Goal: Information Seeking & Learning: Understand process/instructions

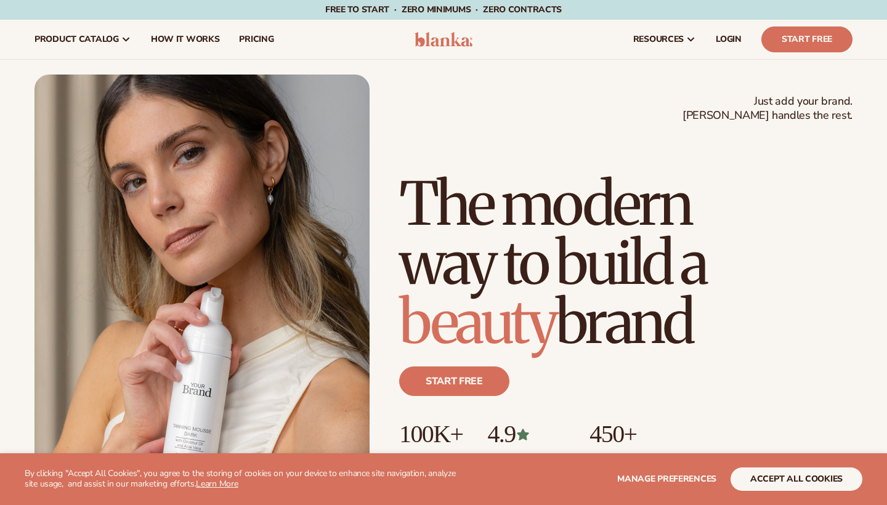
click at [809, 489] on button "accept all cookies" at bounding box center [797, 479] width 132 height 23
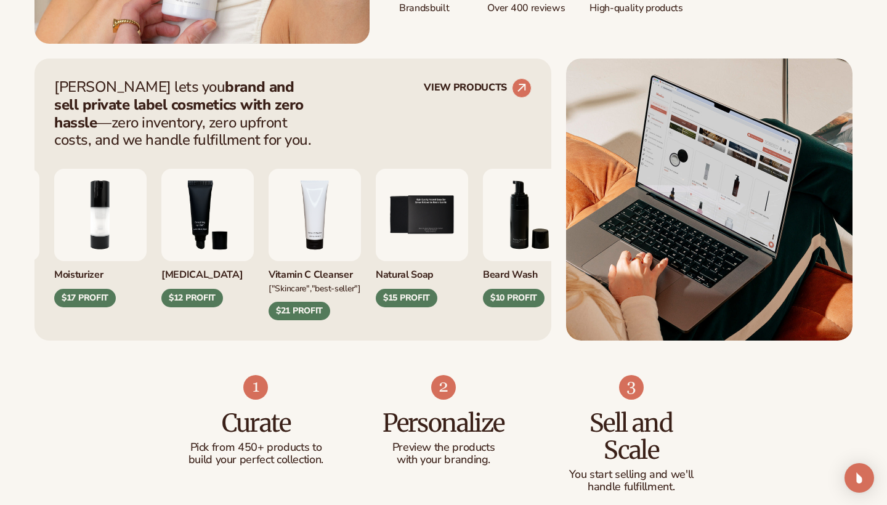
scroll to position [491, 0]
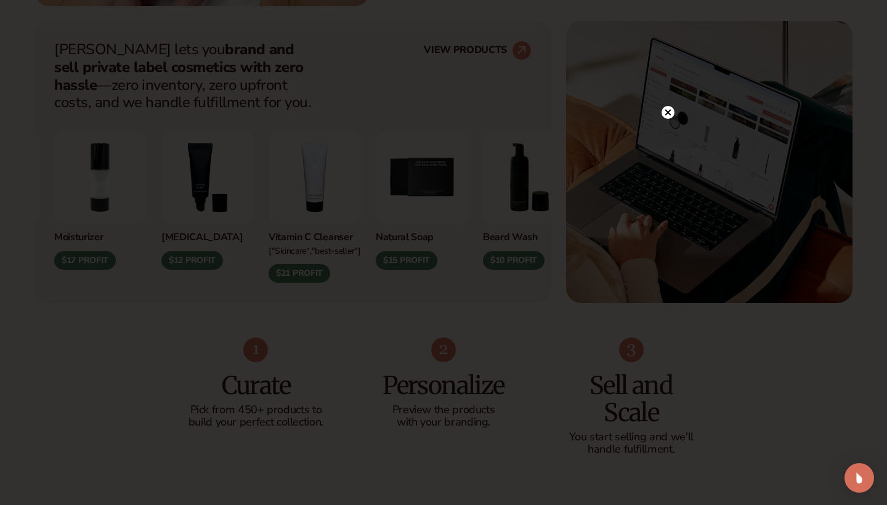
click at [672, 111] on circle at bounding box center [668, 112] width 13 height 13
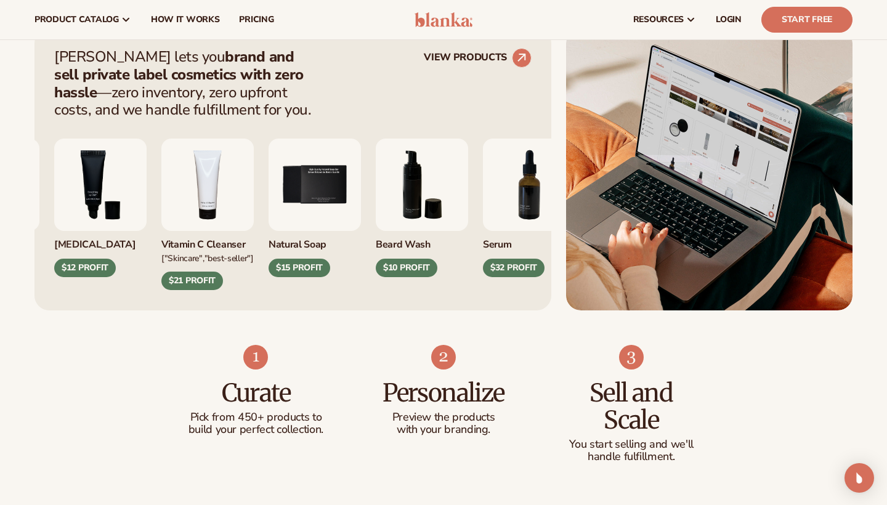
scroll to position [484, 0]
click at [519, 62] on circle at bounding box center [521, 57] width 27 height 27
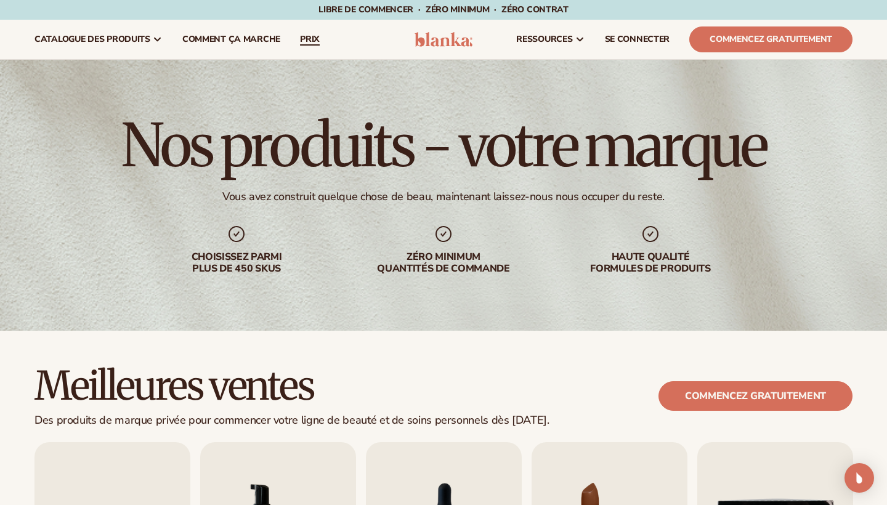
click at [295, 41] on link "PRIX" at bounding box center [309, 39] width 39 height 39
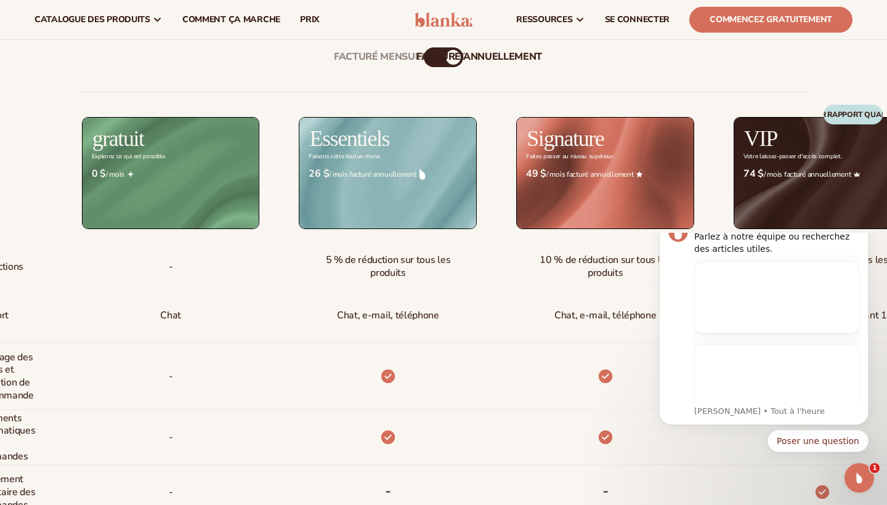
scroll to position [396, 1]
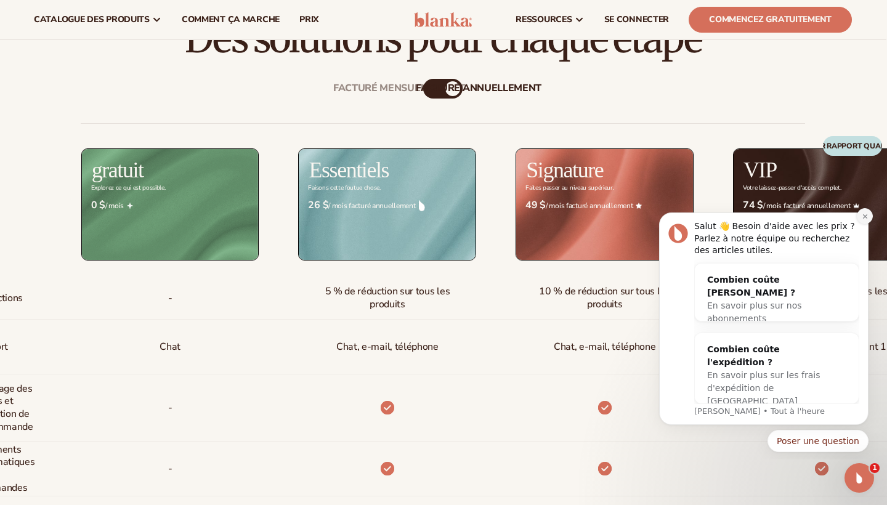
click at [862, 220] on icon "Rejeter la notification" at bounding box center [865, 216] width 7 height 7
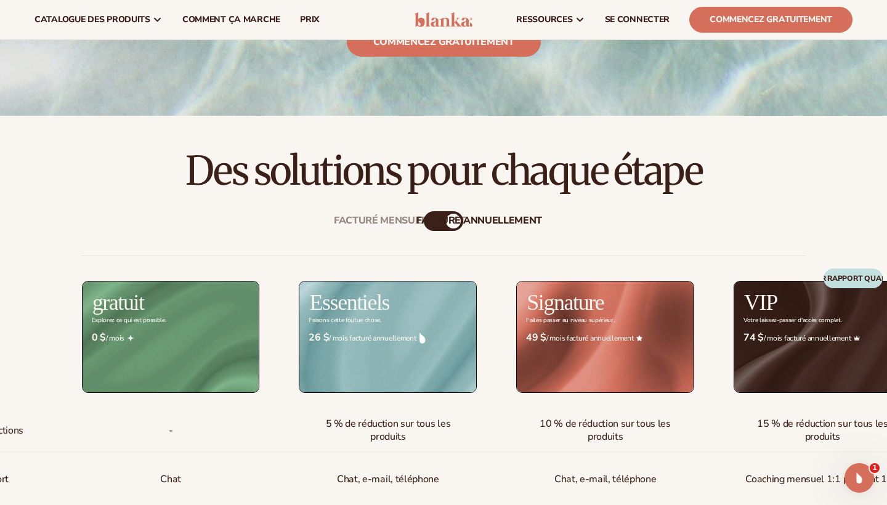
scroll to position [261, 0]
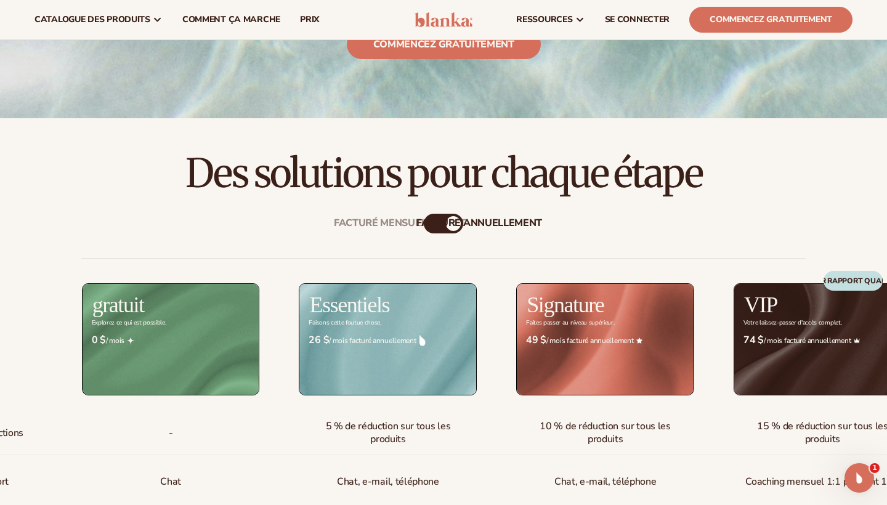
click at [206, 325] on div "$ 0 $ / mois" at bounding box center [171, 340] width 178 height 31
click at [239, 31] on link "Comment ça marche" at bounding box center [232, 19] width 118 height 39
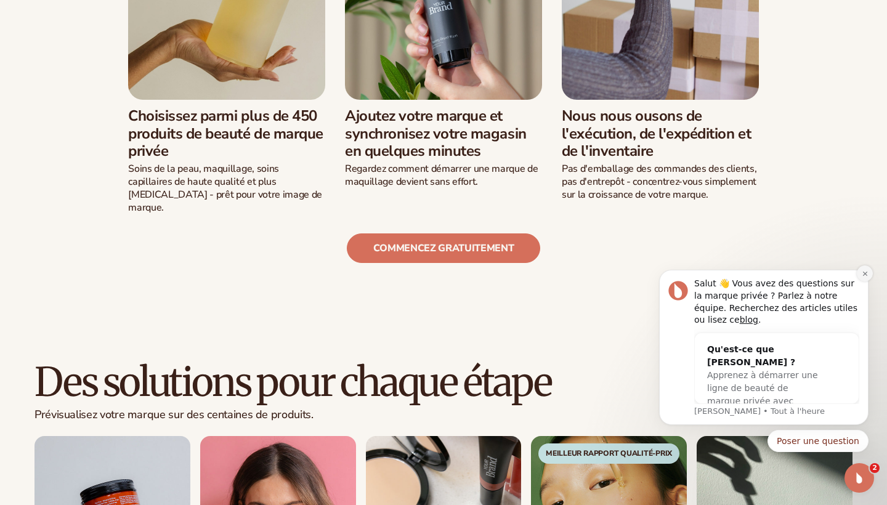
click at [862, 275] on icon "Rejeter la notification" at bounding box center [865, 274] width 7 height 7
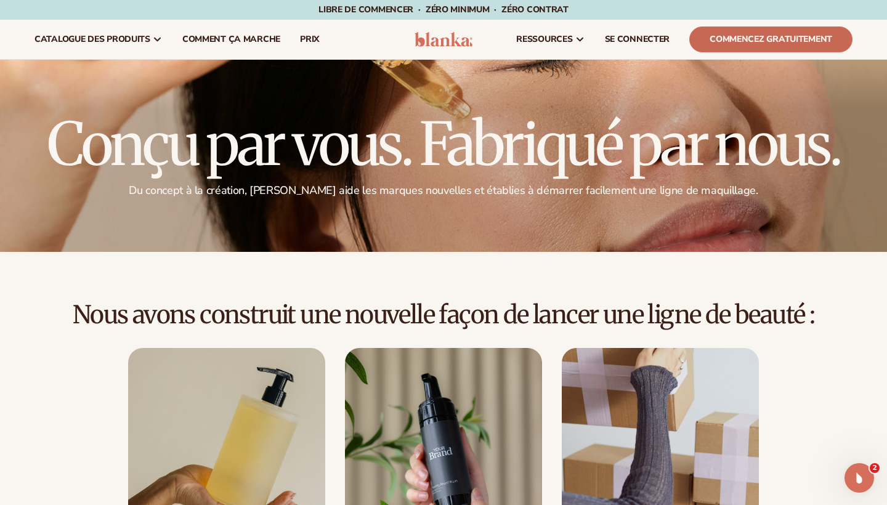
click at [712, 39] on link "COMMENCEZ GRATUITEMENT" at bounding box center [771, 39] width 163 height 26
